Goal: Task Accomplishment & Management: Use online tool/utility

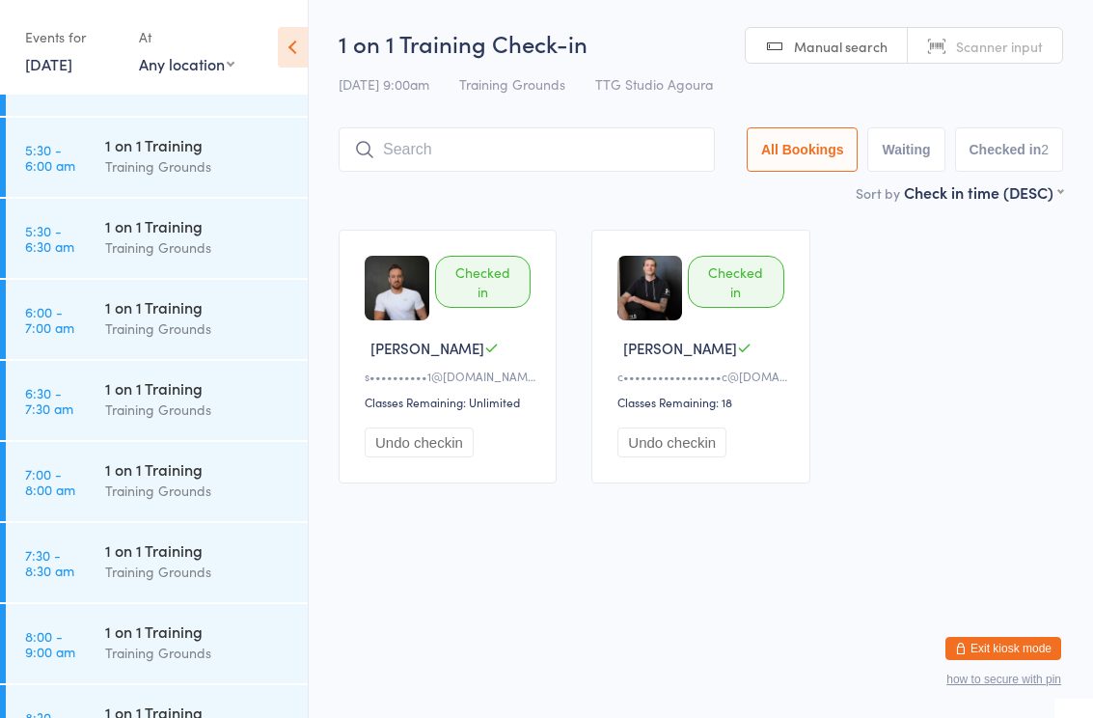
scroll to position [173, 0]
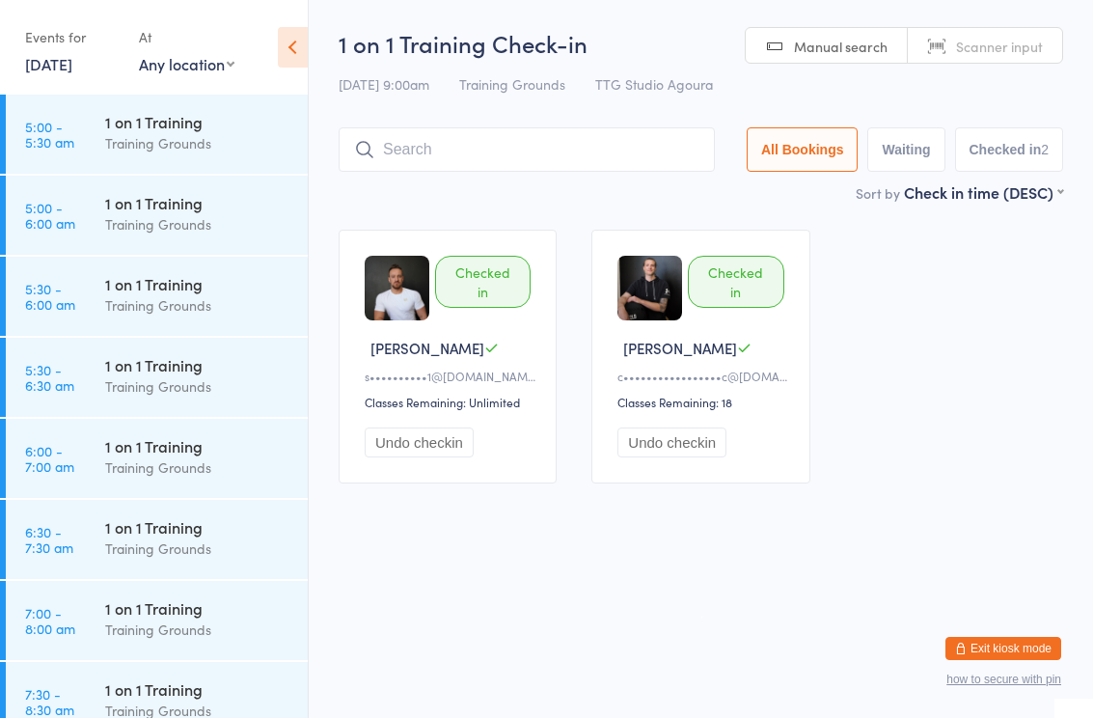
click at [886, 668] on html "You have now entered Kiosk Mode. Members will be able to check themselves in us…" at bounding box center [546, 359] width 1093 height 718
click at [72, 61] on link "[DATE]" at bounding box center [48, 63] width 47 height 21
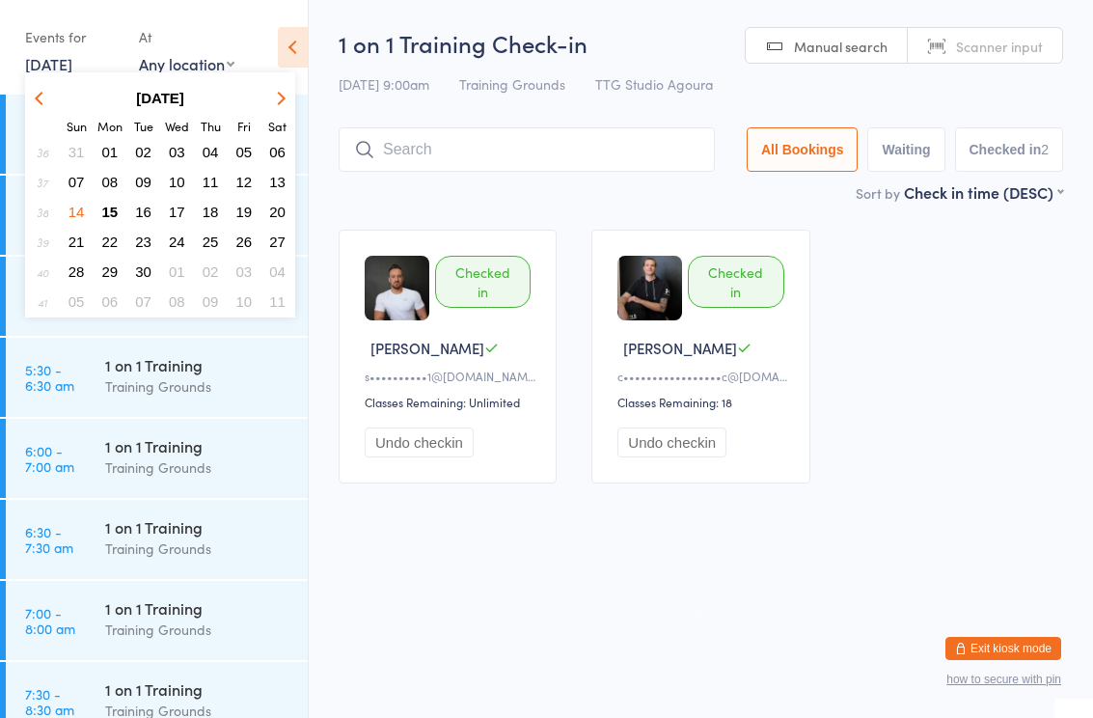
click at [112, 209] on span "15" at bounding box center [110, 212] width 16 height 16
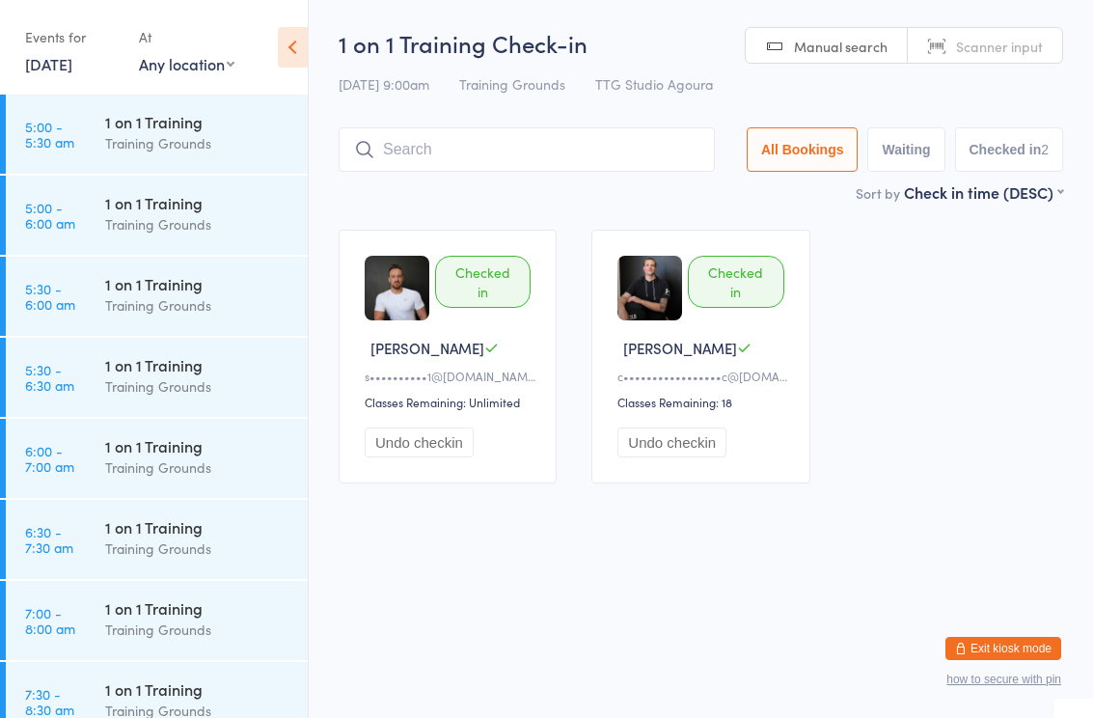
click at [177, 469] on div "Training Grounds" at bounding box center [198, 467] width 186 height 22
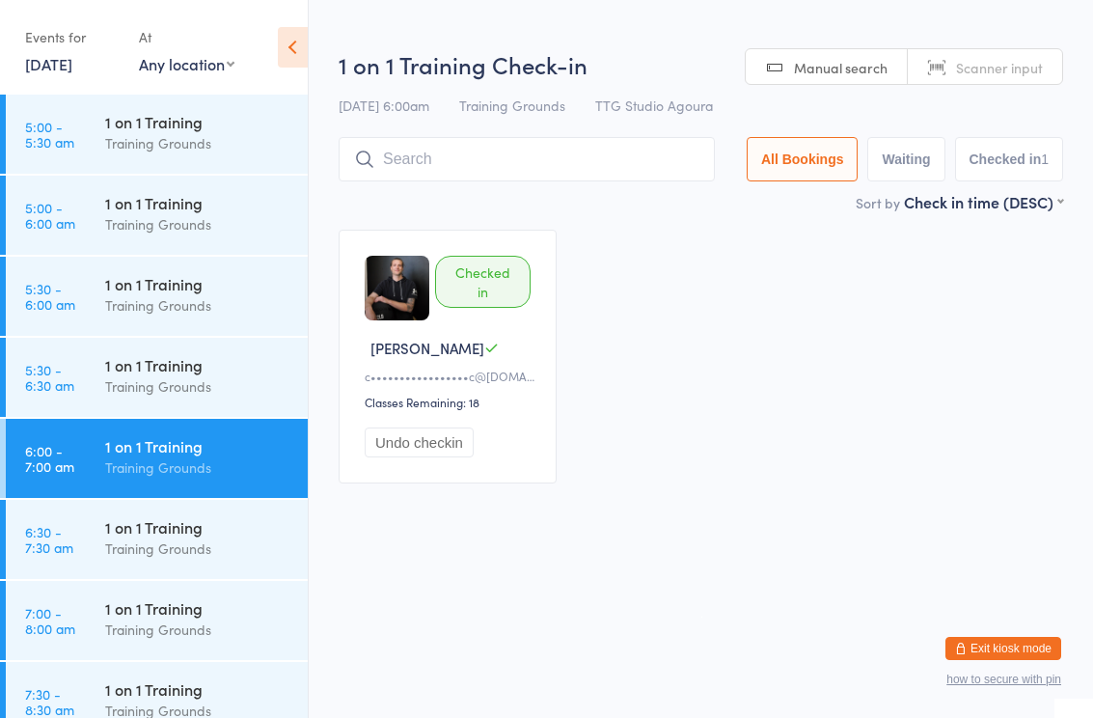
click at [166, 608] on div "1 on 1 Training" at bounding box center [198, 607] width 186 height 21
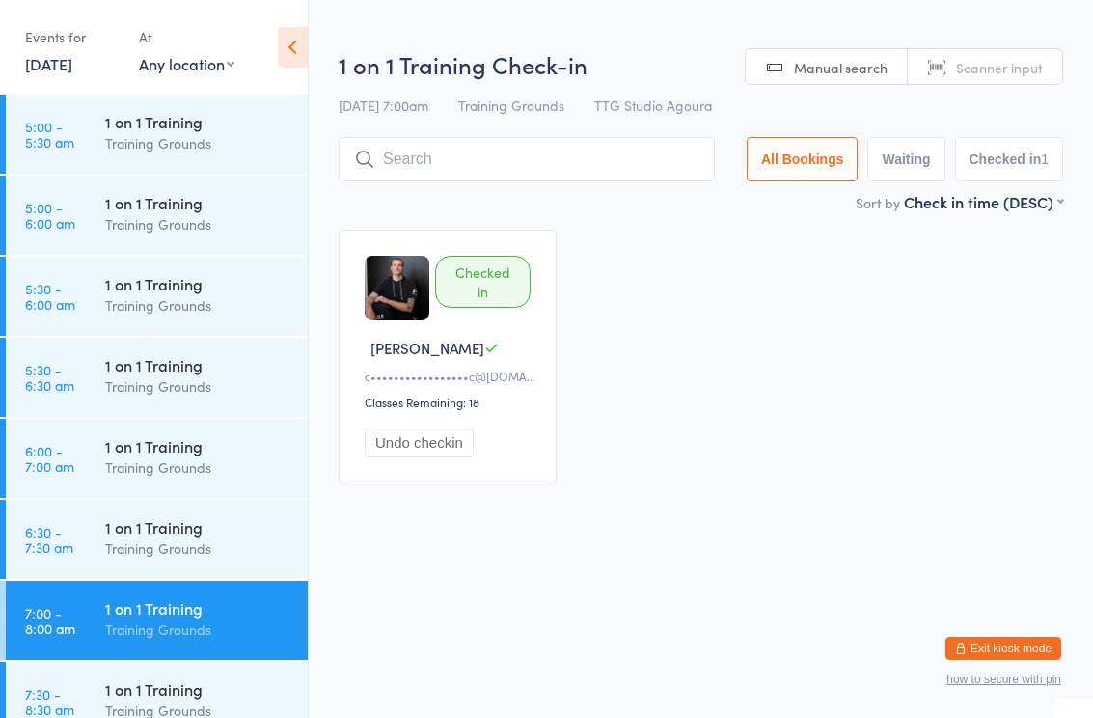
click at [510, 153] on input "search" at bounding box center [527, 159] width 376 height 44
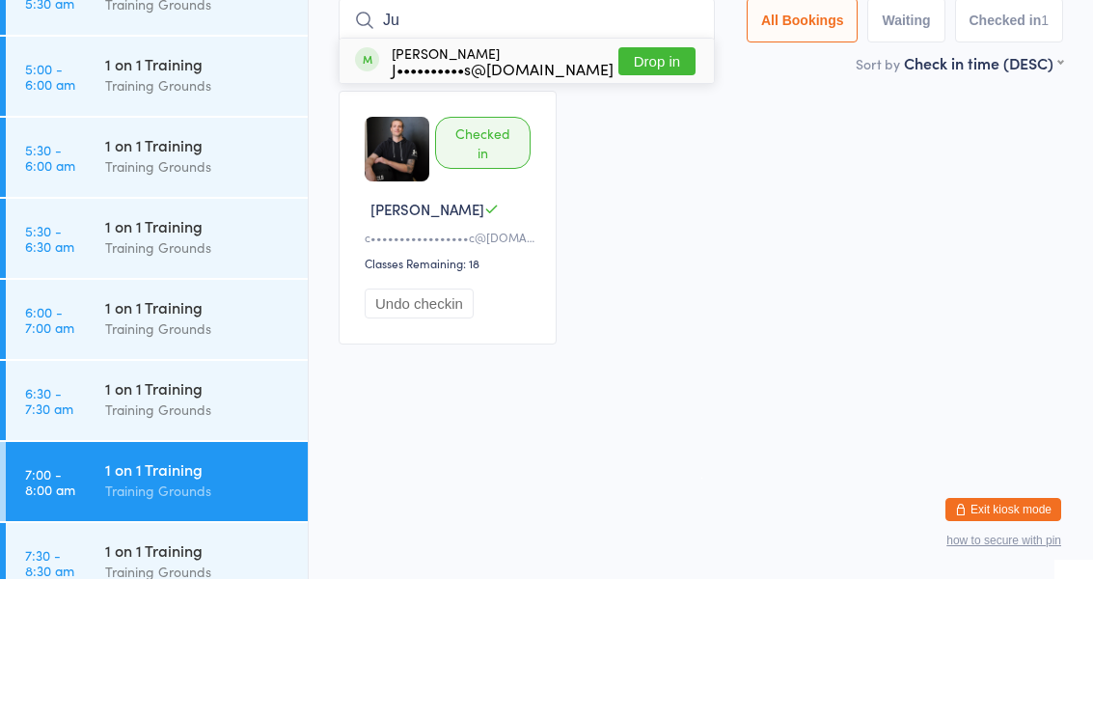
type input "Ju"
click at [515, 200] on div "J••••••••••s@yahoo.com" at bounding box center [503, 207] width 222 height 15
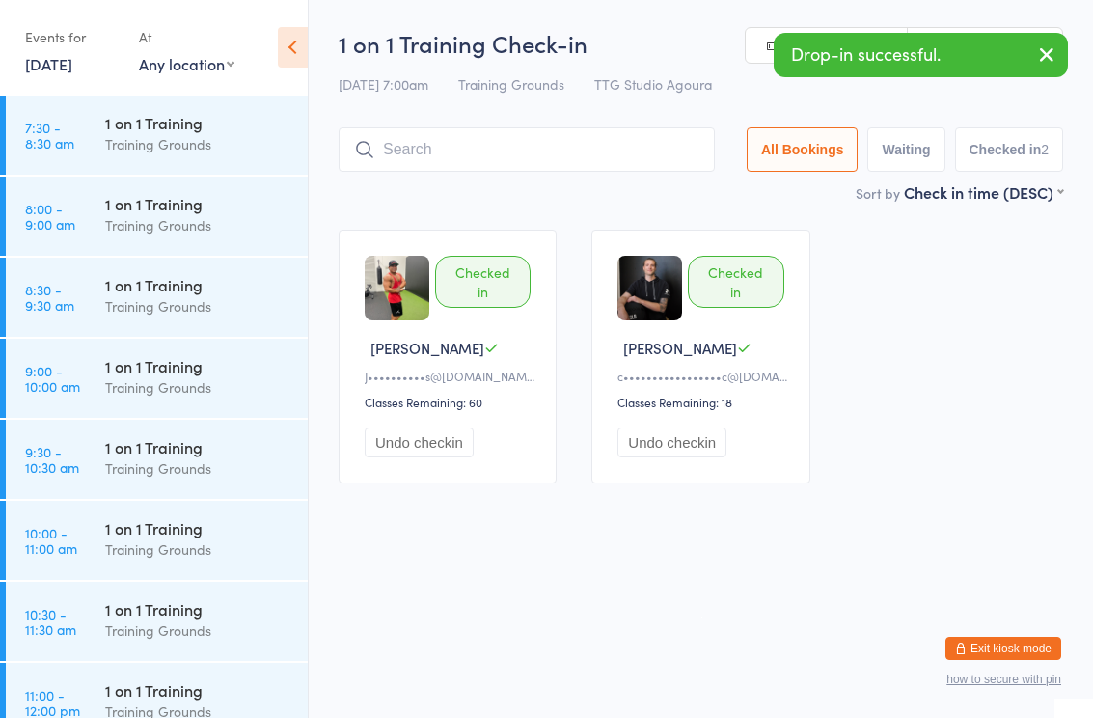
scroll to position [583, 0]
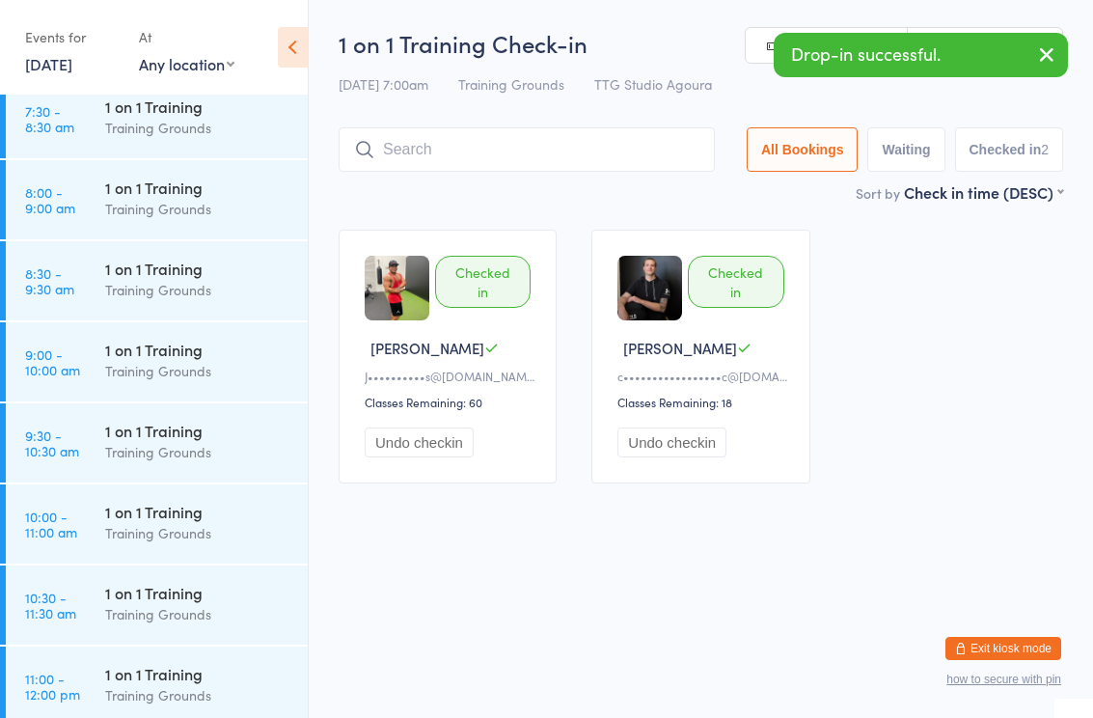
click at [166, 525] on div "Training Grounds" at bounding box center [198, 533] width 186 height 22
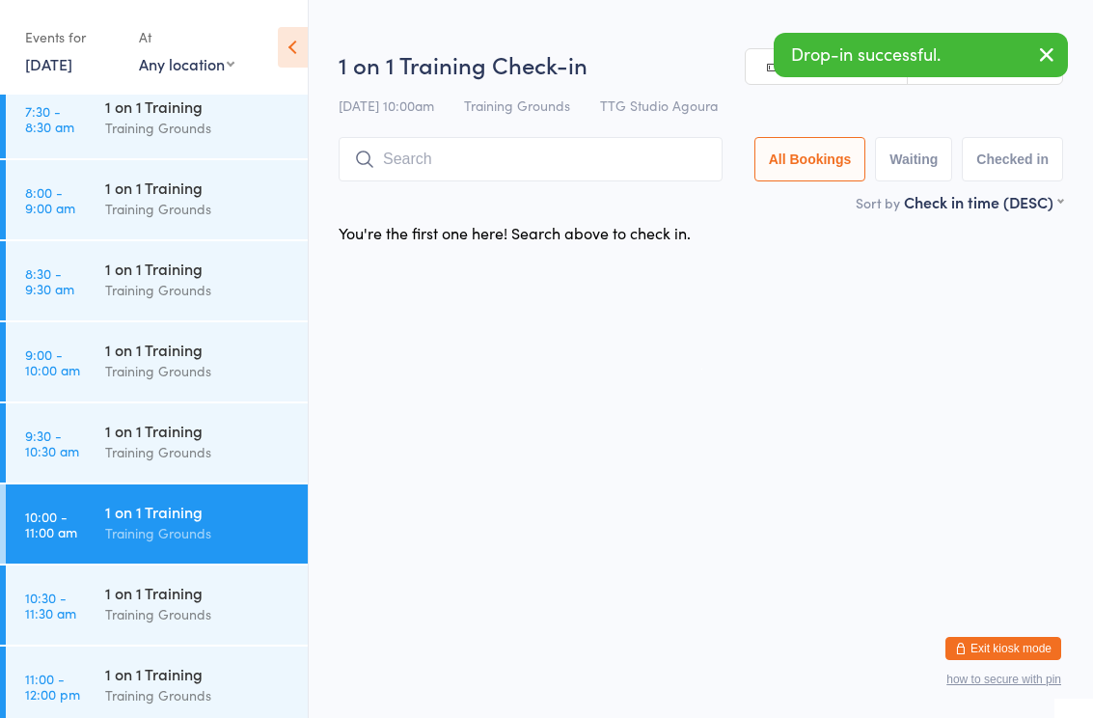
click at [490, 168] on input "search" at bounding box center [531, 159] width 384 height 44
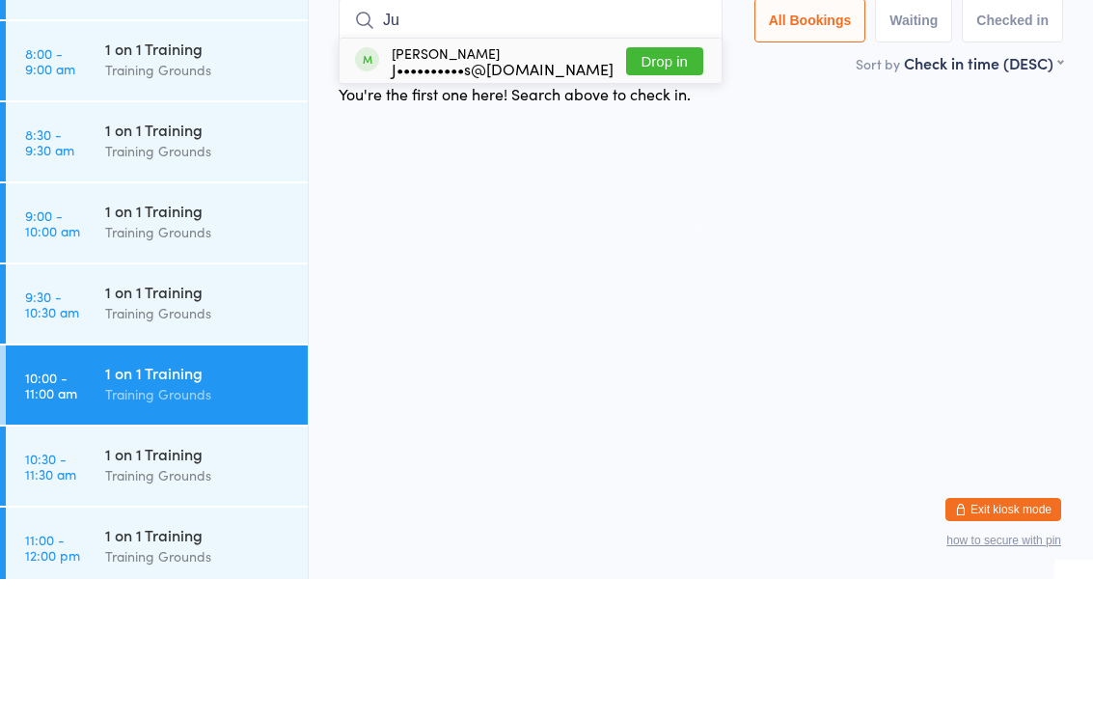
type input "Ju"
click at [519, 200] on div "J••••••••••s@yahoo.com" at bounding box center [503, 207] width 222 height 15
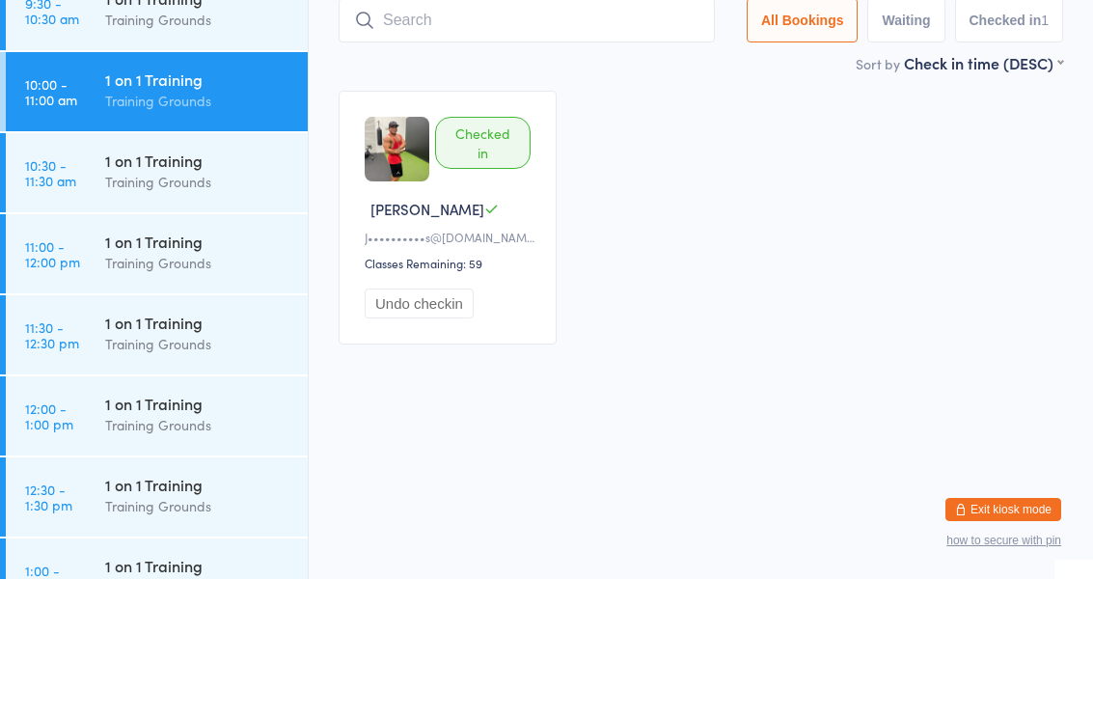
scroll to position [883, 0]
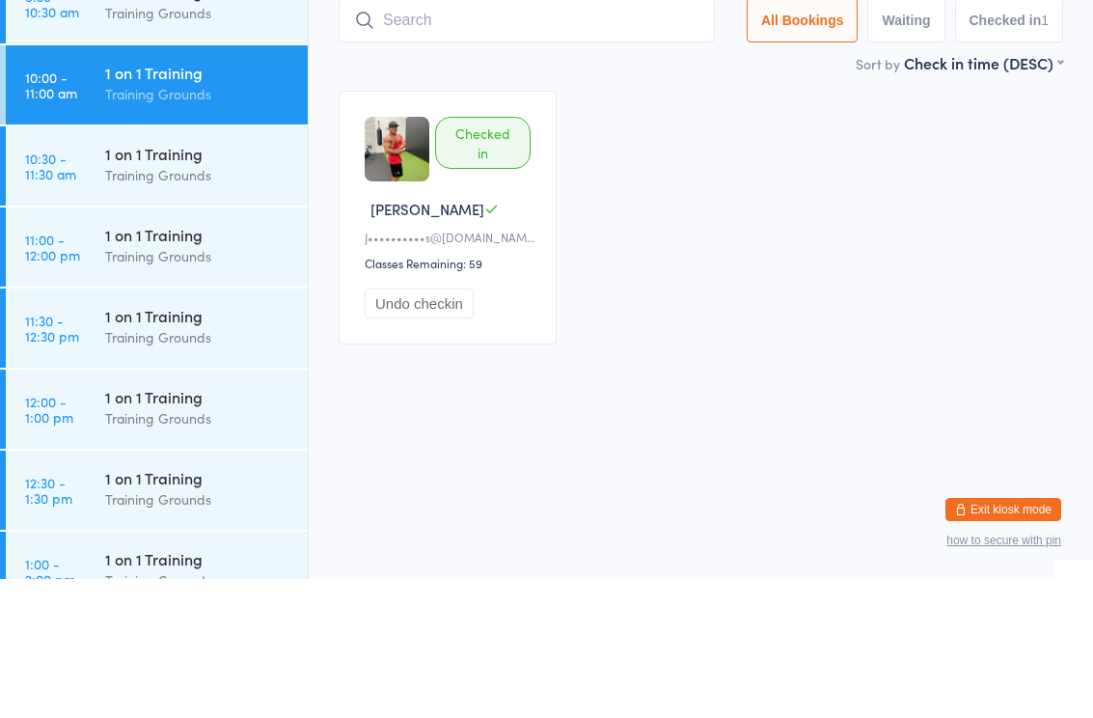
click at [159, 363] on div "1 on 1 Training" at bounding box center [198, 373] width 186 height 21
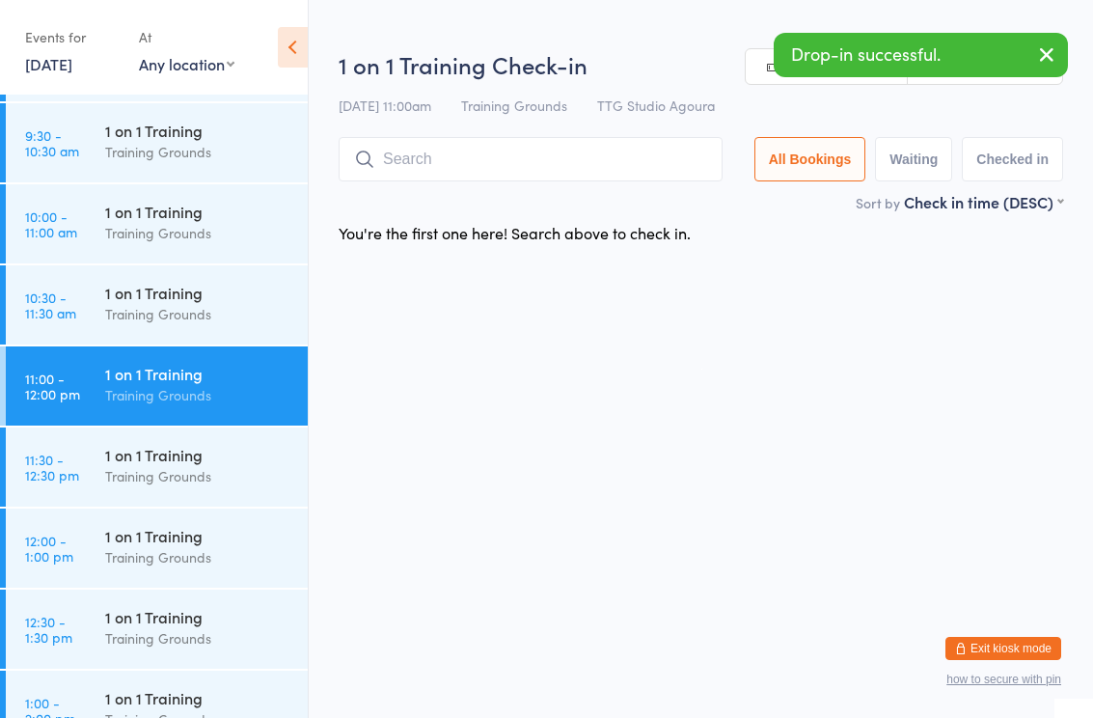
click at [469, 170] on input "search" at bounding box center [531, 159] width 384 height 44
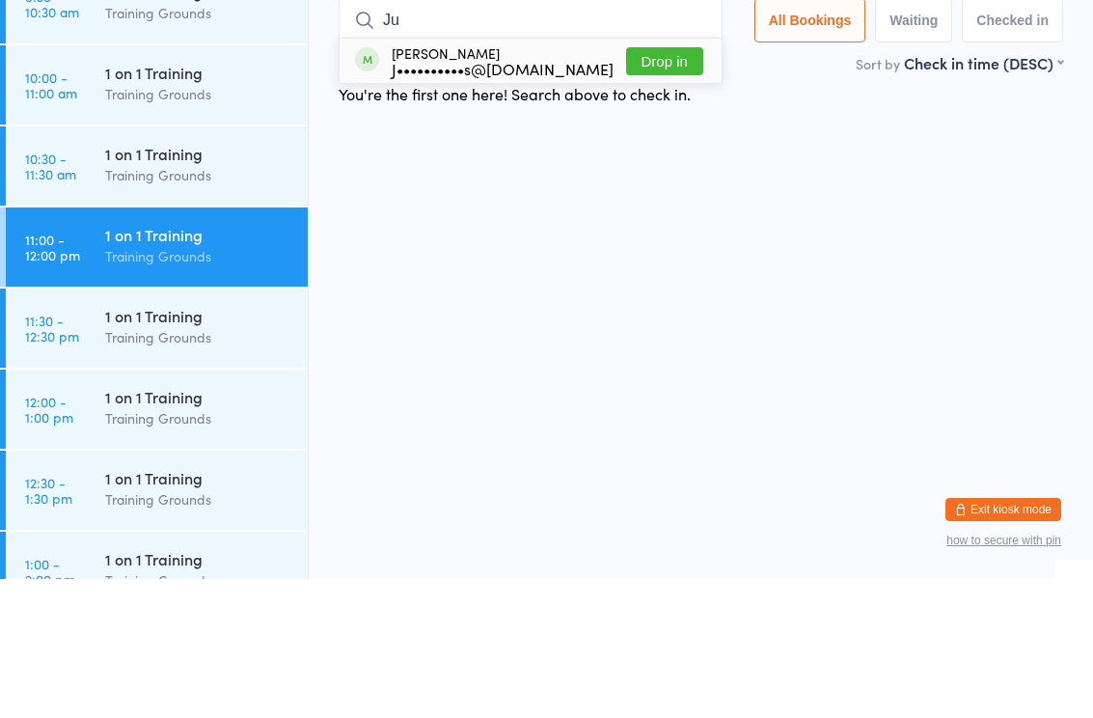
type input "Ju"
click at [515, 200] on div "J••••••••••s@yahoo.com" at bounding box center [503, 207] width 222 height 15
